Goal: Task Accomplishment & Management: Manage account settings

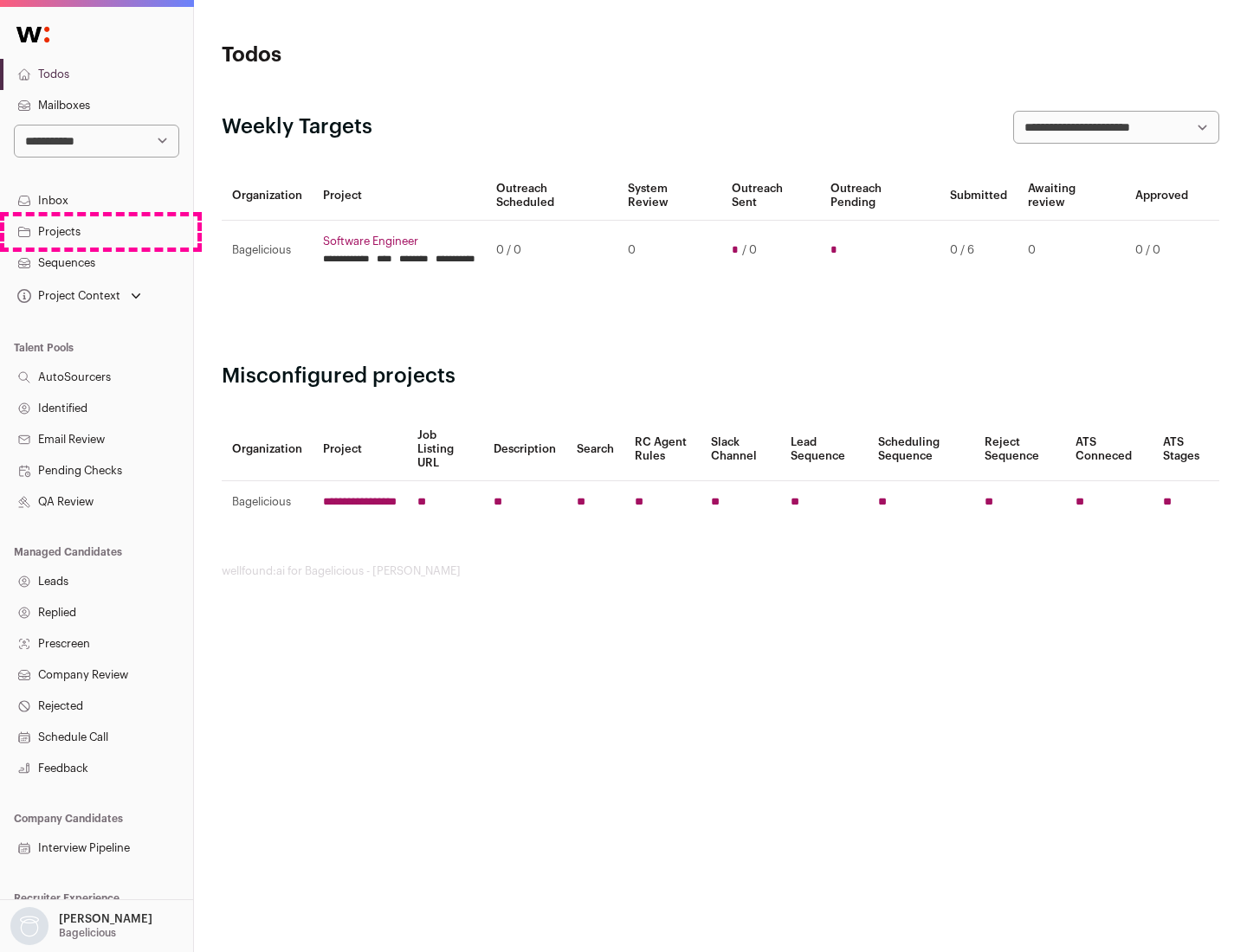
click at [96, 231] on link "Projects" at bounding box center [96, 232] width 193 height 31
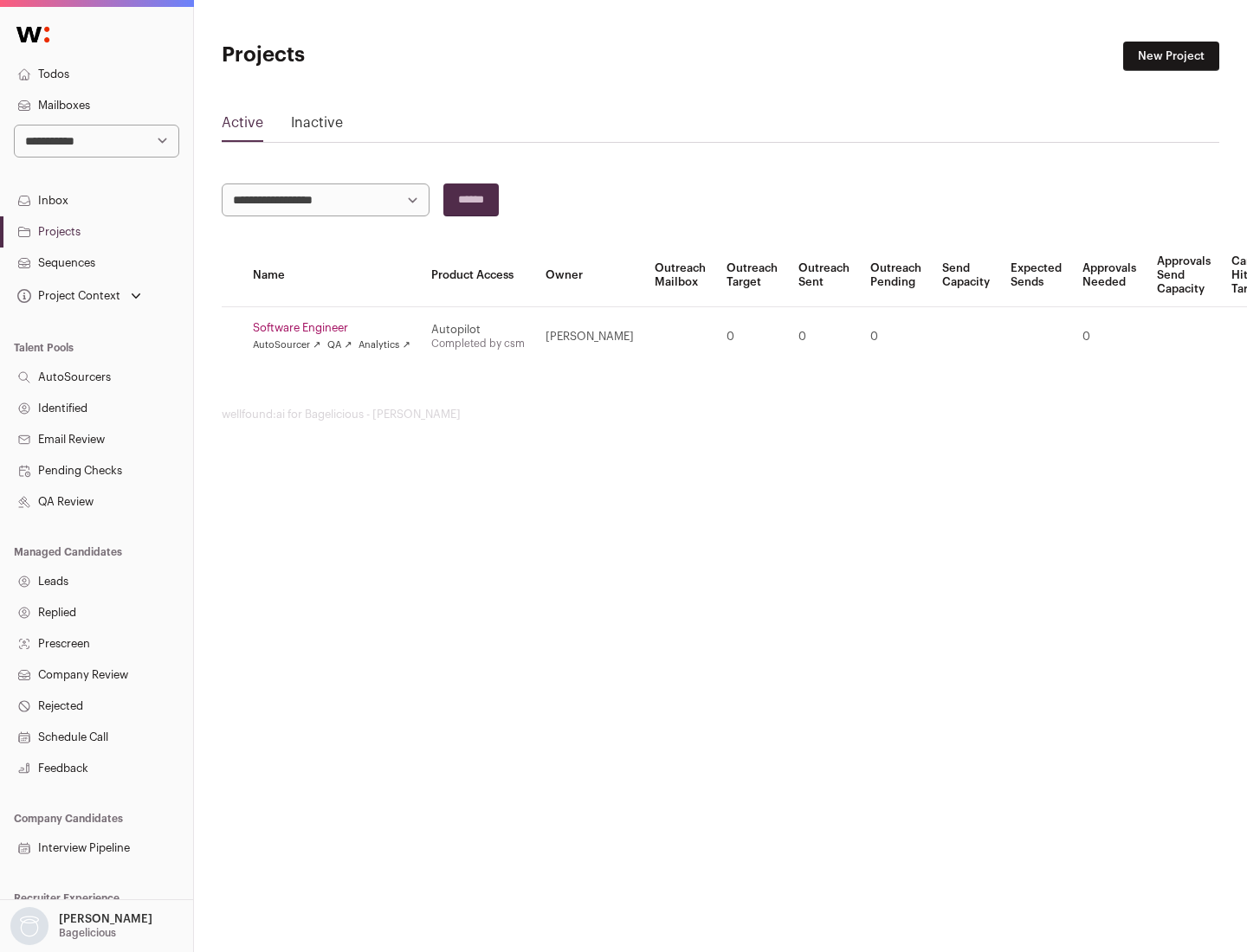
click at [337, 328] on link "Software Engineer" at bounding box center [331, 328] width 157 height 14
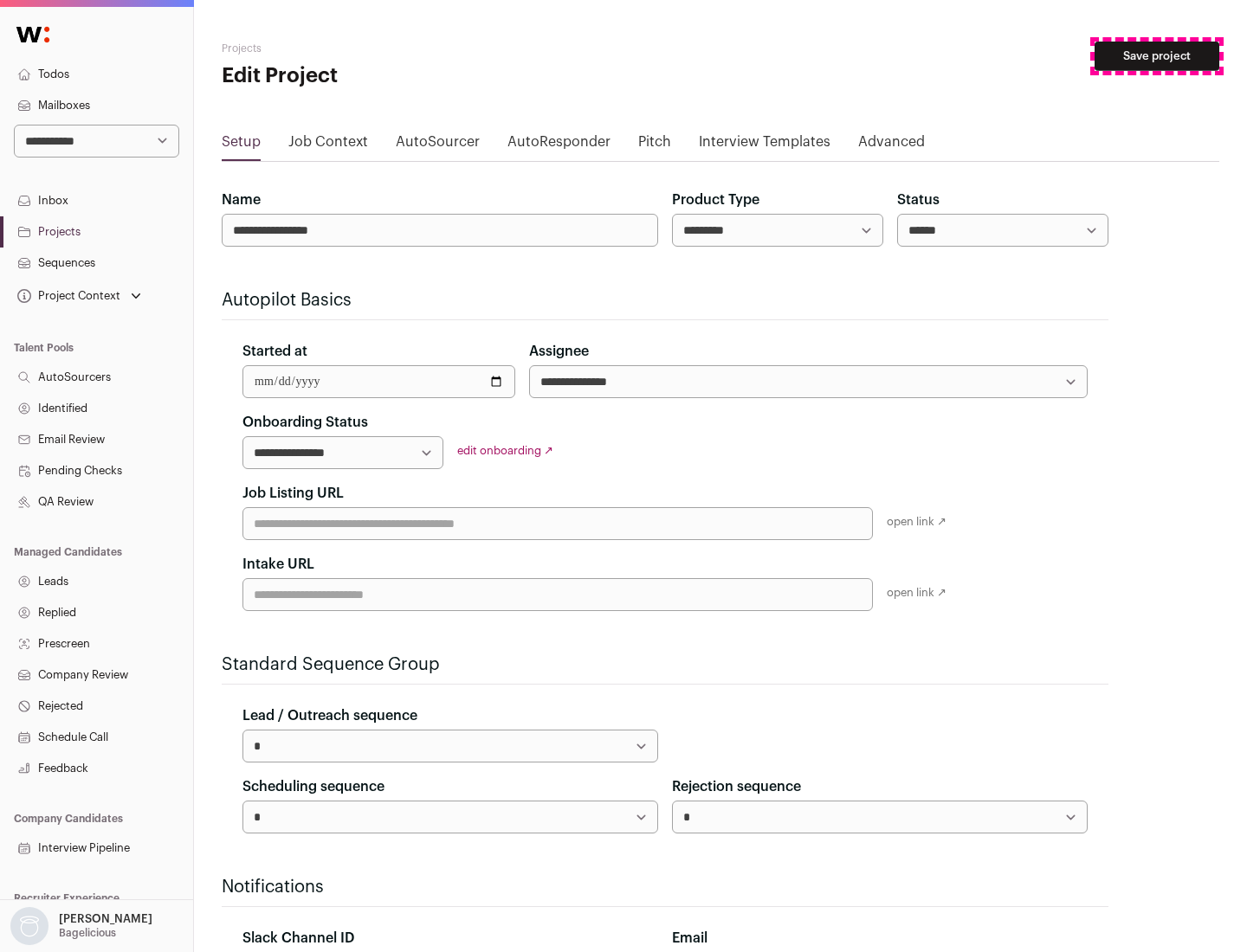
click at [1157, 56] on button "Save project" at bounding box center [1157, 56] width 125 height 30
